Goal: Information Seeking & Learning: Check status

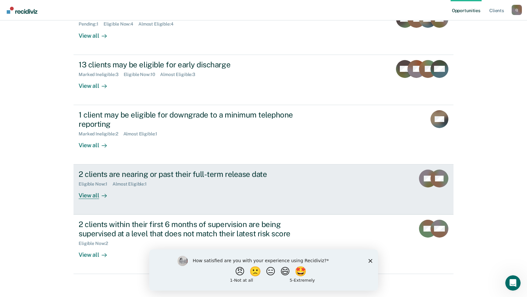
scroll to position [94, 0]
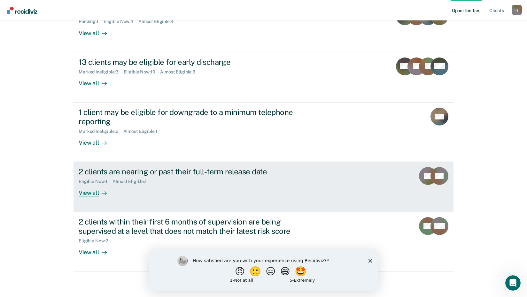
click at [90, 194] on div "View all" at bounding box center [97, 190] width 36 height 12
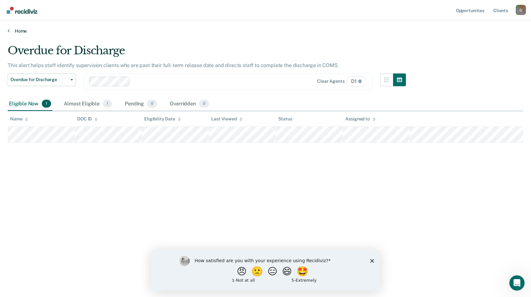
click at [17, 32] on link "Home" at bounding box center [266, 31] width 516 height 6
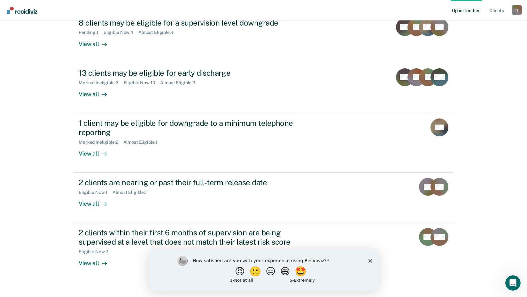
scroll to position [94, 0]
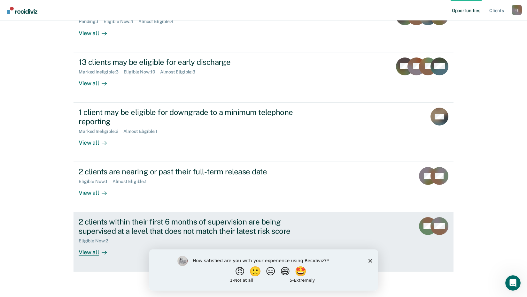
click at [85, 252] on div "View all" at bounding box center [97, 250] width 36 height 12
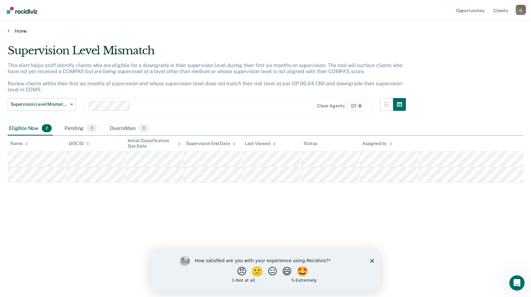
click at [21, 31] on link "Home" at bounding box center [266, 31] width 516 height 6
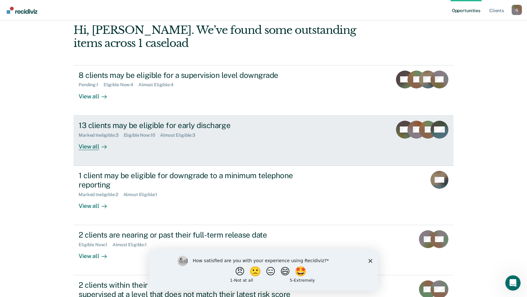
scroll to position [30, 0]
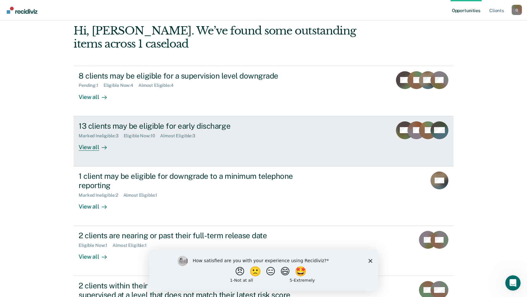
click at [151, 124] on div "13 clients may be eligible for early discharge" at bounding box center [191, 125] width 224 height 9
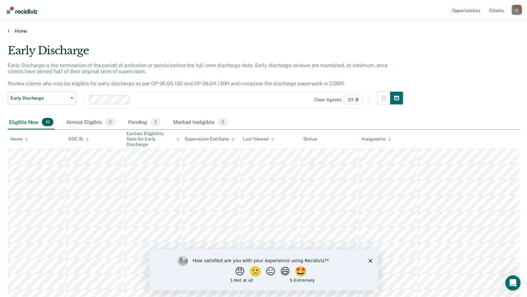
click at [19, 31] on link "Home" at bounding box center [263, 31] width 511 height 6
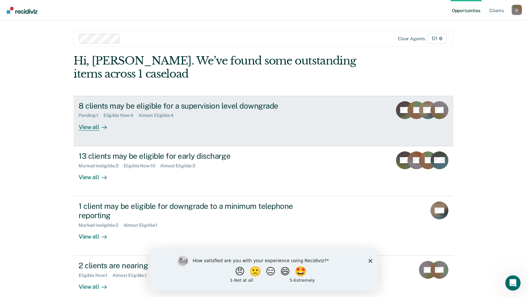
click at [119, 106] on div "8 clients may be eligible for a supervision level downgrade" at bounding box center [191, 105] width 224 height 9
